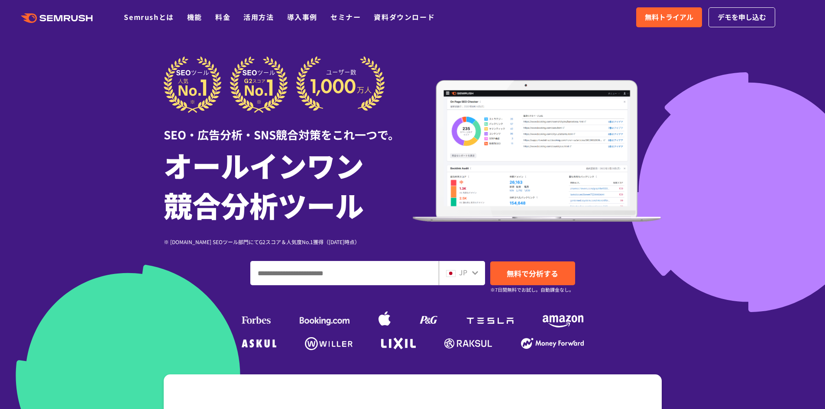
click at [58, 7] on div ".cls {fill: #FF642D;} .cls {fill: #FF642D;} Semrushとは 機能 料金 活用方法 導入事例 セミナー 資料ダウ…" at bounding box center [412, 17] width 825 height 26
click at [58, 14] on icon ".cls {fill: #FF642D;}" at bounding box center [58, 18] width 98 height 10
click at [226, 17] on link "料金" at bounding box center [222, 17] width 15 height 10
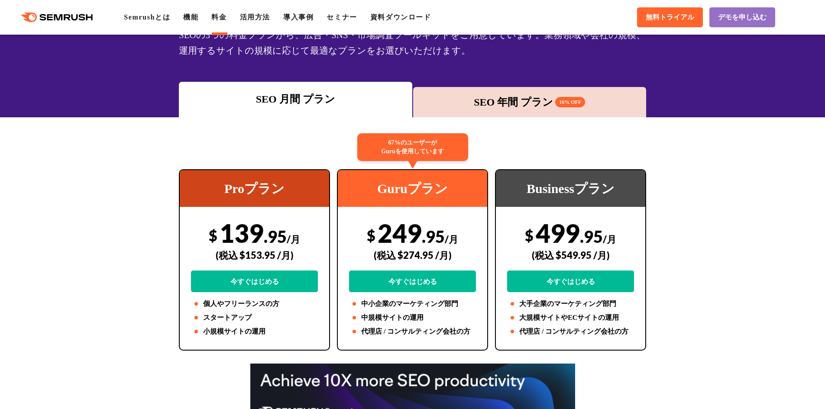
scroll to position [87, 0]
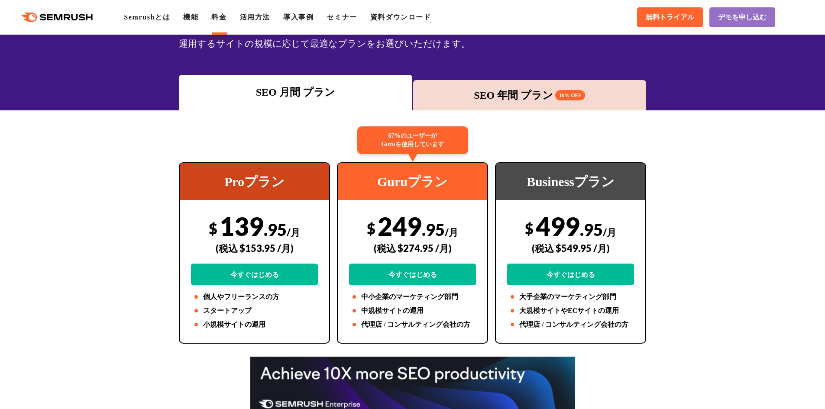
click at [524, 95] on div "SEO 年間 プラン 16% OFF" at bounding box center [529, 95] width 225 height 16
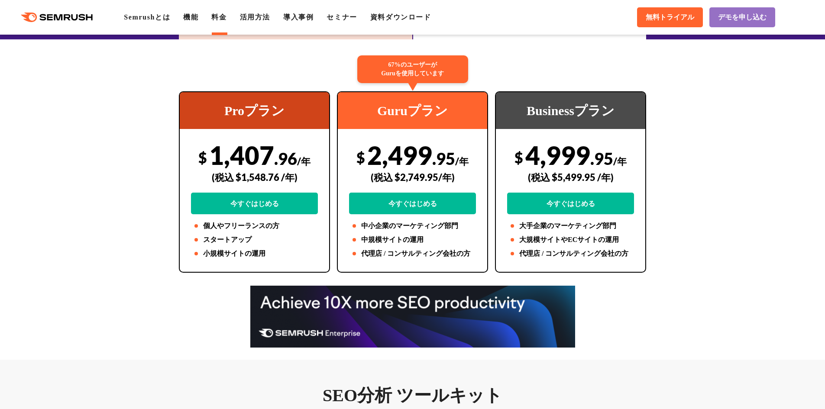
scroll to position [390, 0]
